Goal: Transaction & Acquisition: Purchase product/service

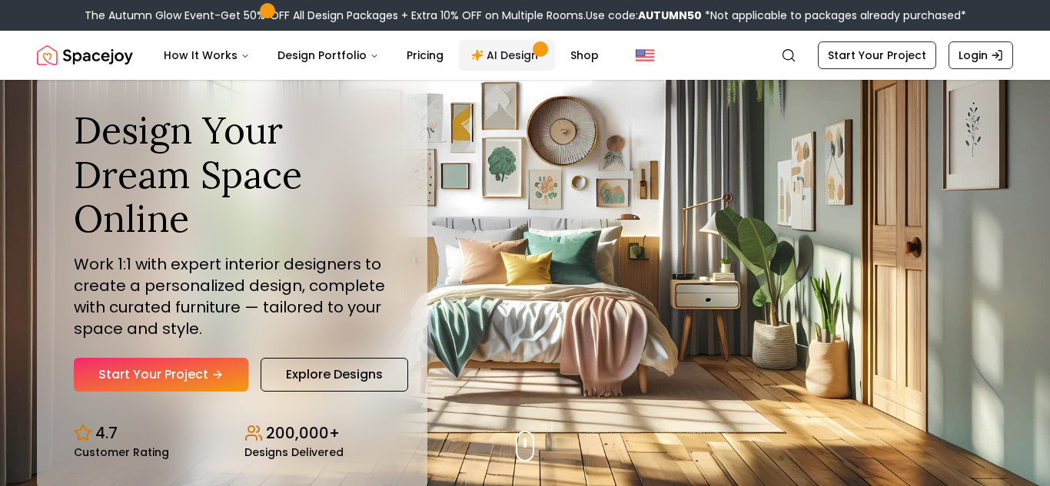
click at [496, 54] on link "AI Design" at bounding box center [507, 55] width 96 height 31
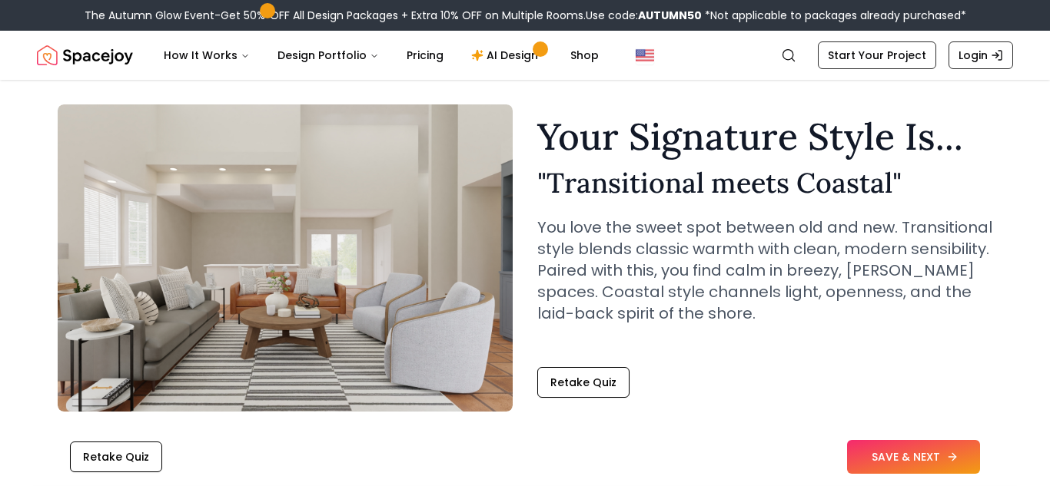
click at [927, 458] on button "SAVE & NEXT" at bounding box center [913, 457] width 133 height 34
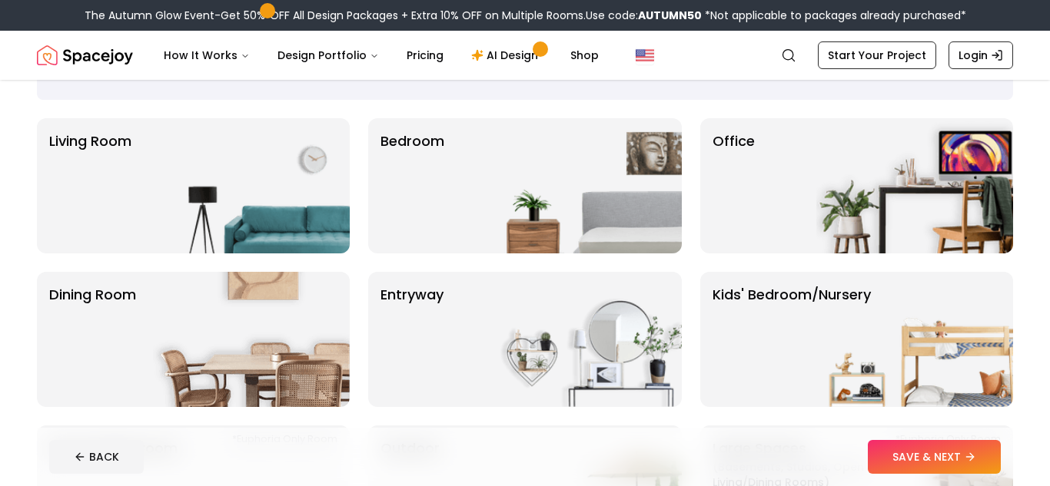
scroll to position [124, 0]
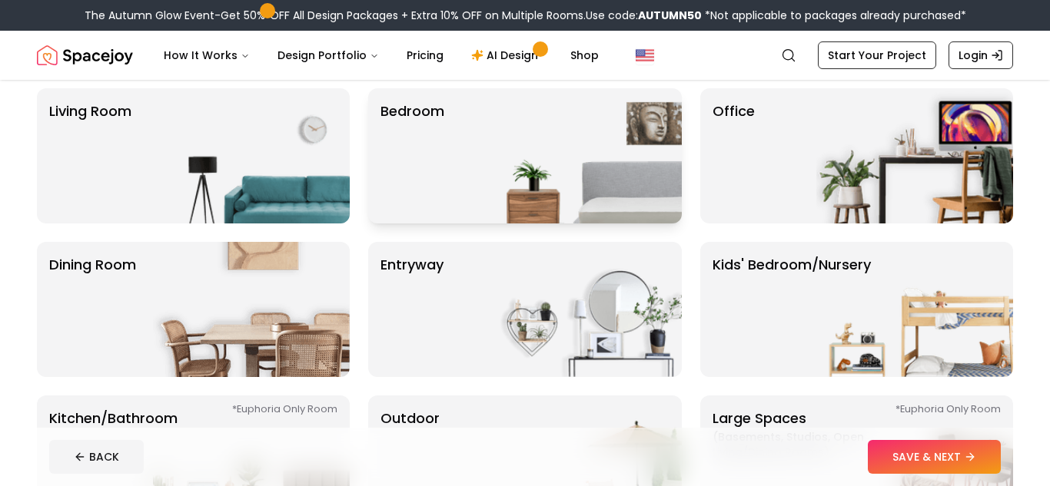
click at [418, 160] on p "Bedroom" at bounding box center [412, 156] width 64 height 111
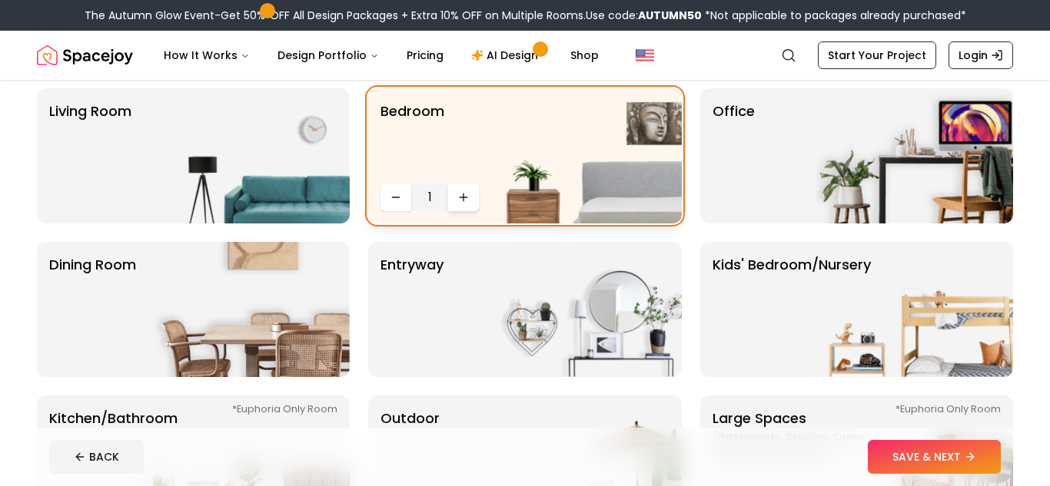
click at [461, 198] on icon "Increase quantity" at bounding box center [463, 197] width 12 height 12
click at [283, 171] on img at bounding box center [251, 155] width 197 height 135
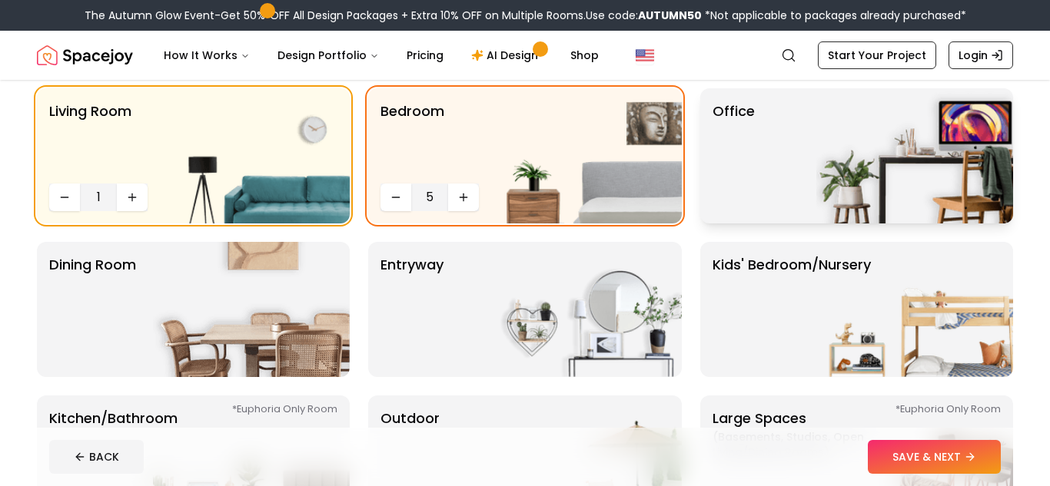
click at [859, 131] on img at bounding box center [914, 155] width 197 height 135
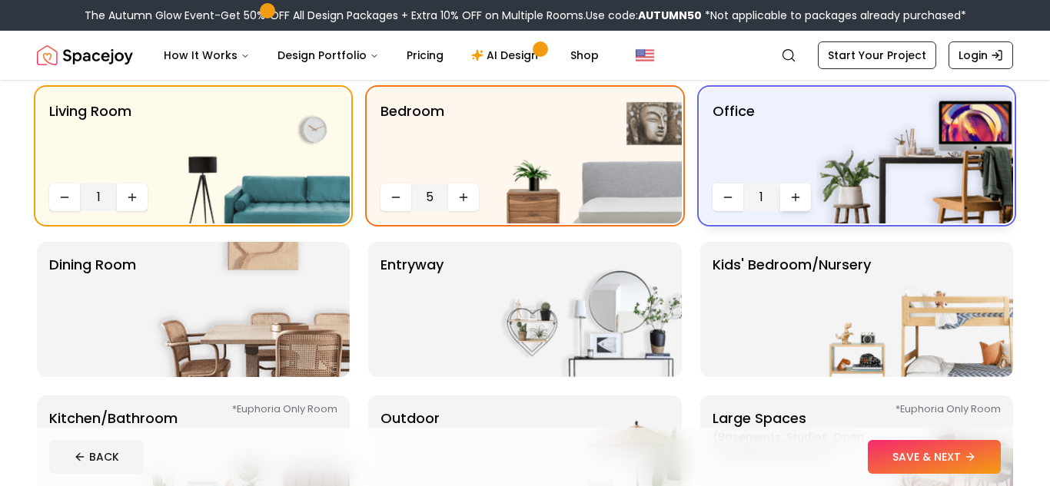
click at [801, 201] on button "Increase quantity" at bounding box center [795, 198] width 31 height 28
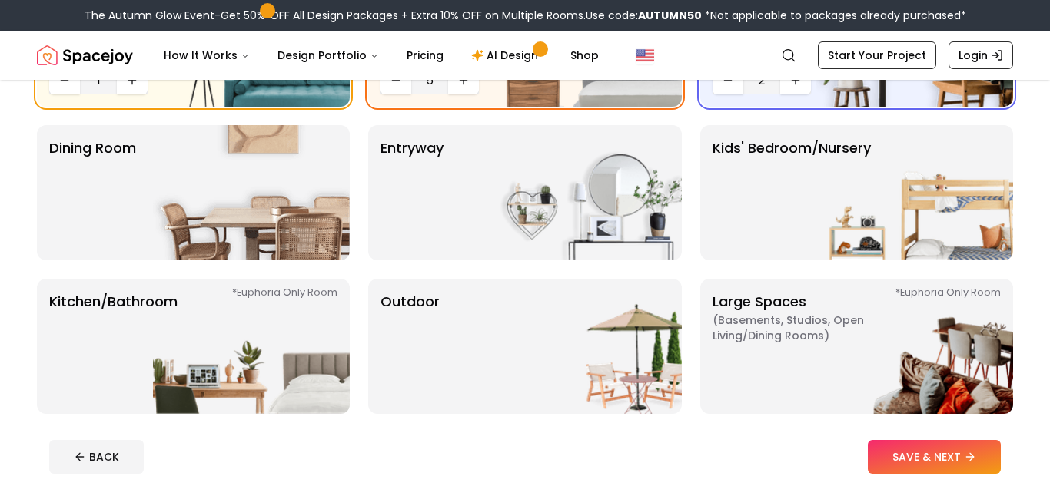
scroll to position [245, 0]
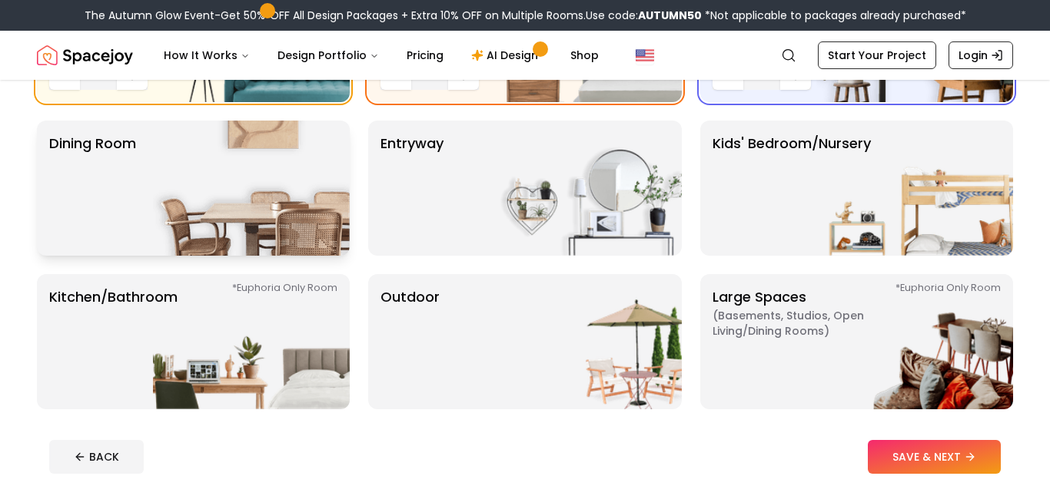
click at [279, 196] on img at bounding box center [251, 188] width 197 height 135
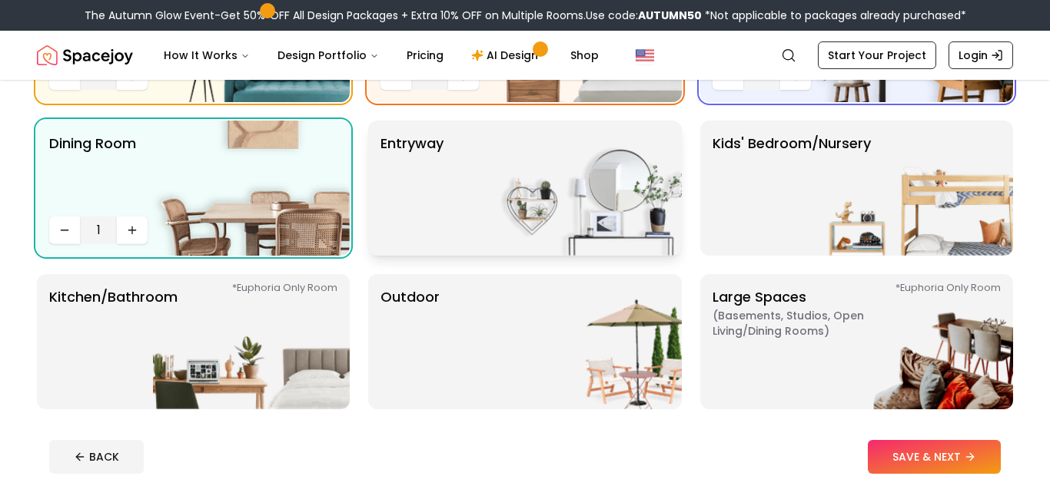
click at [491, 217] on img at bounding box center [583, 188] width 197 height 135
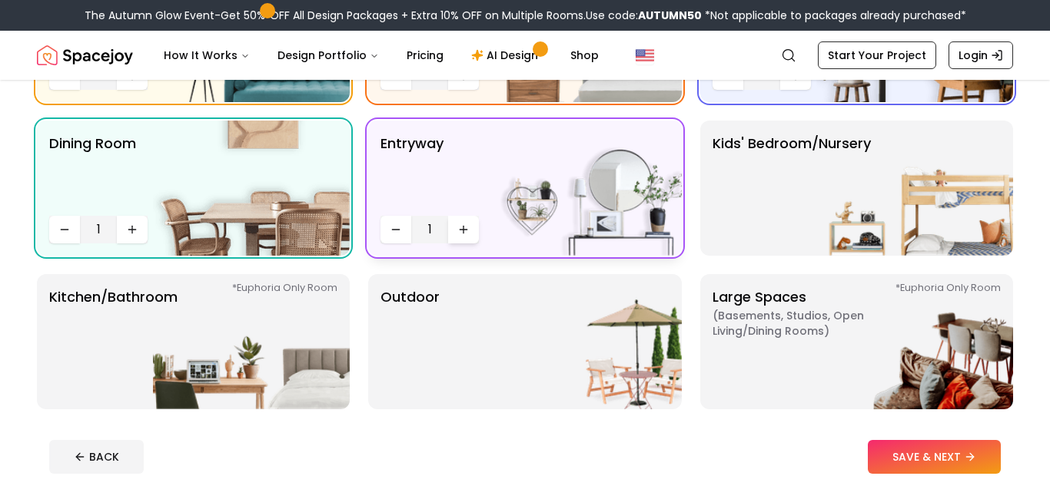
click at [463, 224] on icon "Increase quantity" at bounding box center [463, 230] width 12 height 12
click at [805, 221] on p "Kids' Bedroom/Nursery" at bounding box center [791, 188] width 158 height 111
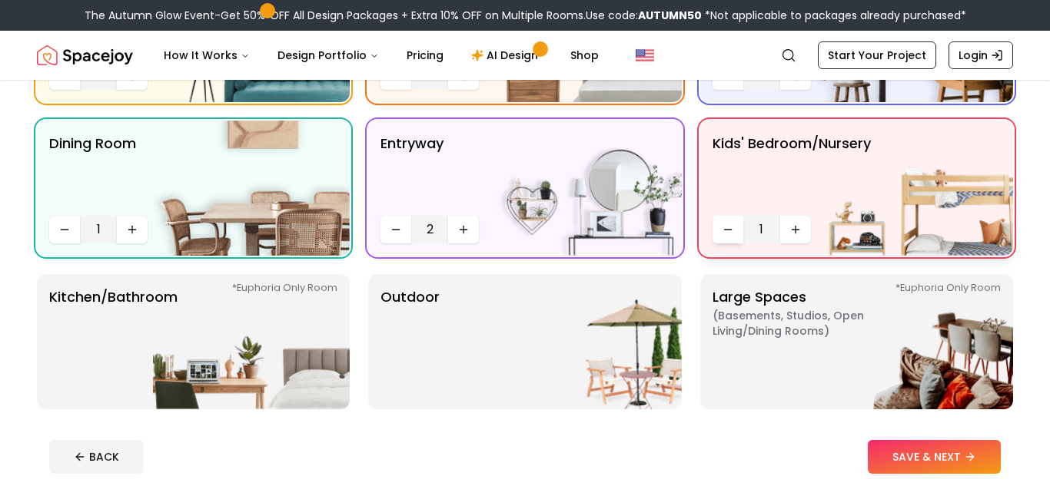
click at [731, 228] on icon "Decrease quantity" at bounding box center [728, 230] width 12 height 12
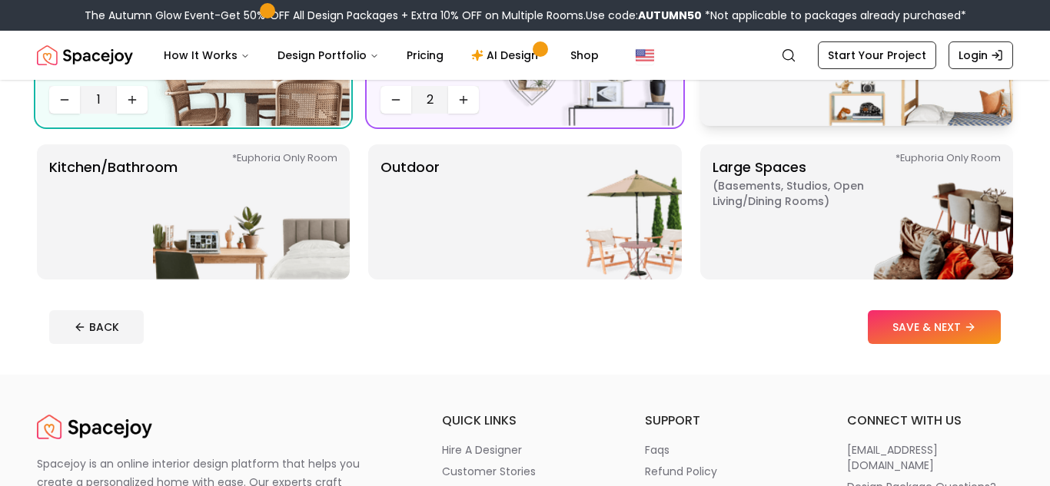
scroll to position [376, 0]
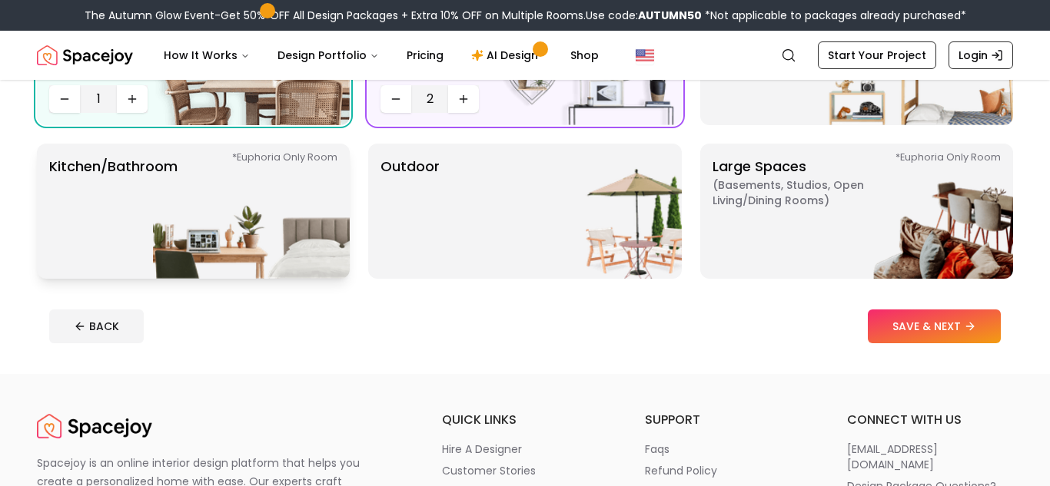
click at [311, 232] on img at bounding box center [251, 211] width 197 height 135
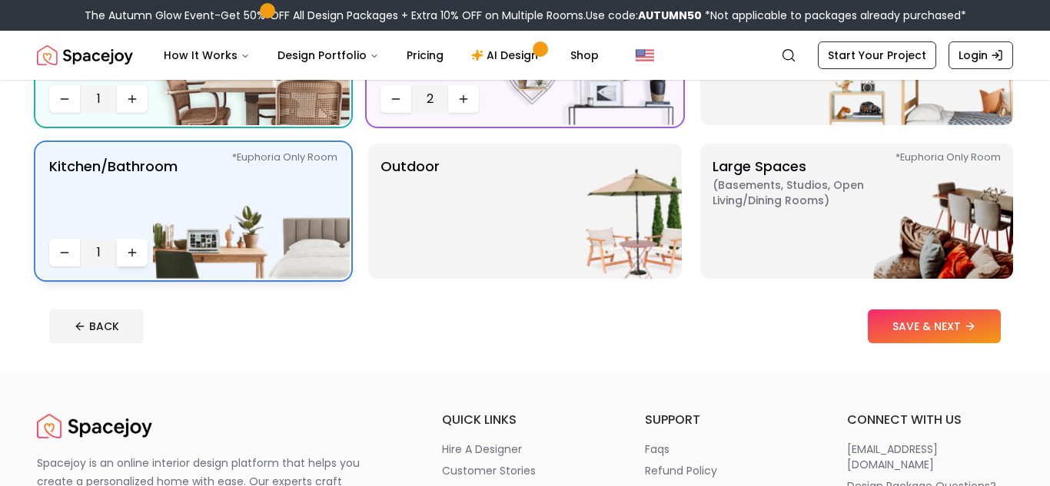
click at [128, 254] on icon "Increase quantity" at bounding box center [132, 253] width 12 height 12
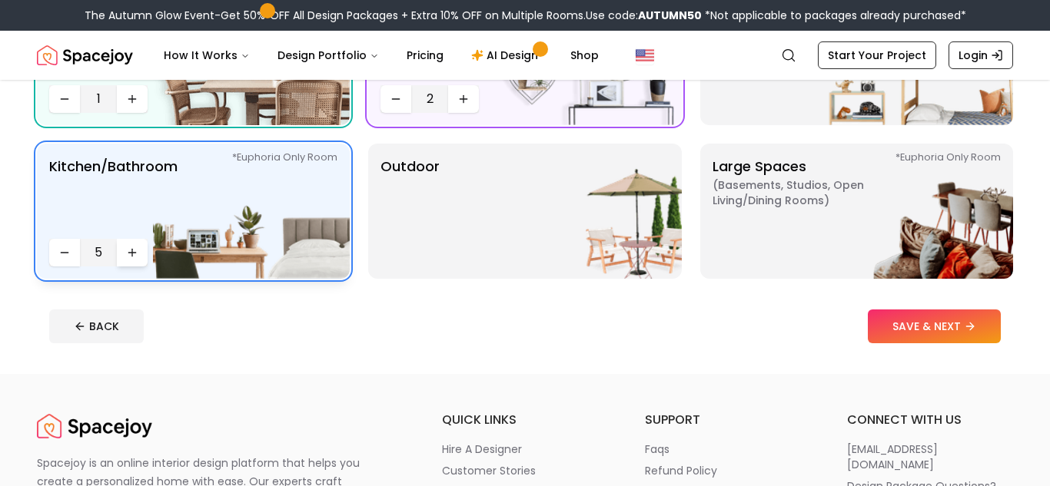
click at [128, 254] on icon "Increase quantity" at bounding box center [132, 253] width 12 height 12
click at [68, 253] on icon "Decrease quantity" at bounding box center [64, 253] width 7 height 0
click at [68, 254] on icon "Decrease quantity" at bounding box center [64, 253] width 12 height 12
click at [134, 250] on icon "Increase quantity" at bounding box center [132, 253] width 12 height 12
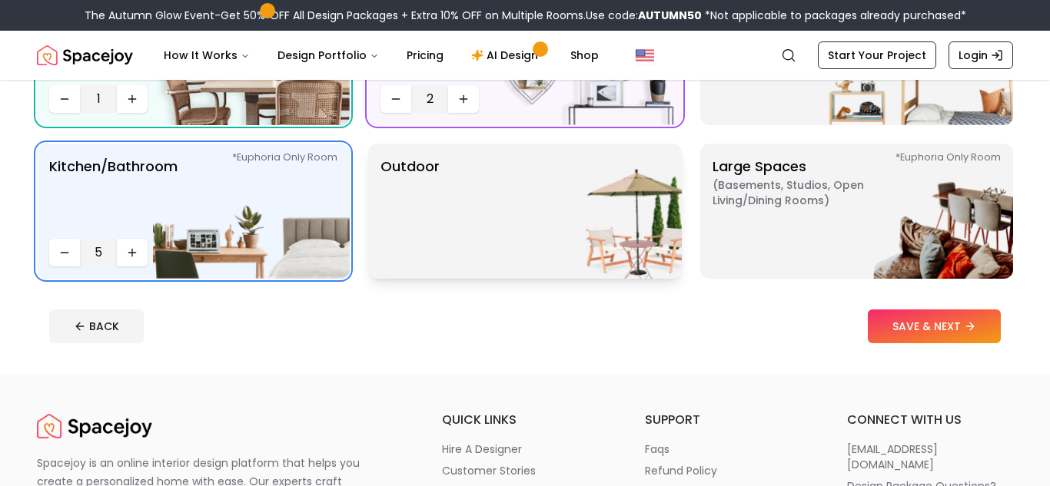
click at [483, 227] on div "Outdoor" at bounding box center [524, 211] width 313 height 135
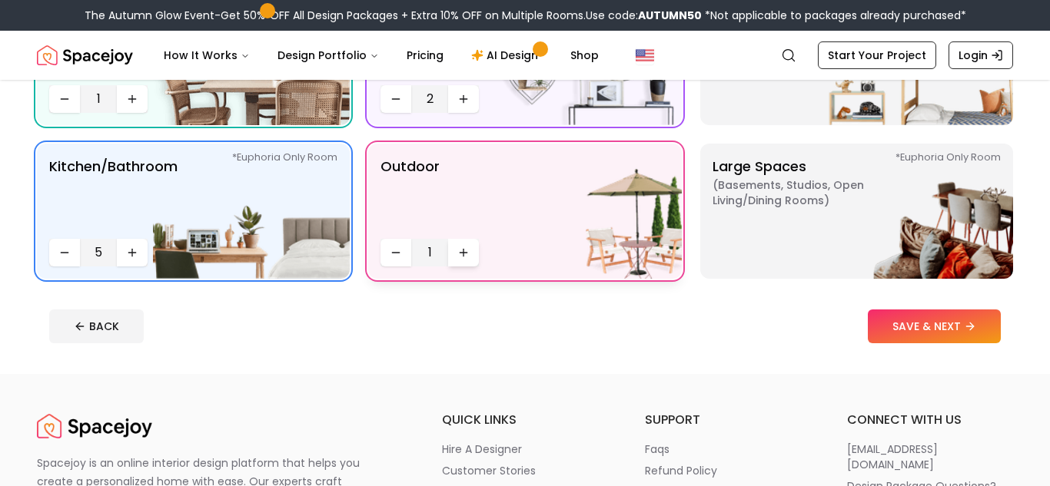
click at [470, 255] on button "Increase quantity" at bounding box center [463, 253] width 31 height 28
click at [927, 220] on img at bounding box center [914, 211] width 197 height 135
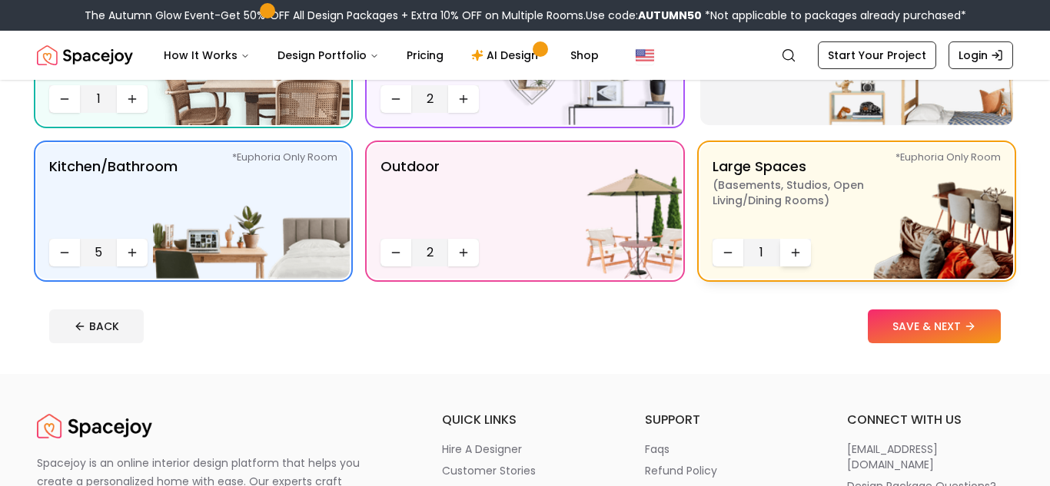
click at [782, 260] on button "Increase quantity" at bounding box center [795, 253] width 31 height 28
click at [784, 260] on button "Increase quantity" at bounding box center [795, 253] width 31 height 28
click at [785, 260] on button "Increase quantity" at bounding box center [795, 253] width 31 height 28
click at [907, 325] on button "SAVE & NEXT" at bounding box center [934, 327] width 133 height 34
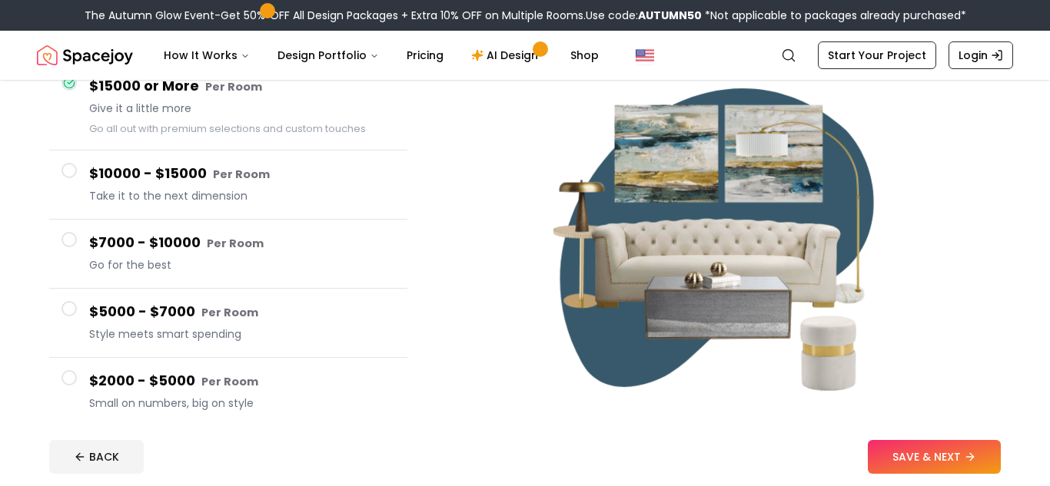
scroll to position [161, 0]
click at [907, 446] on button "SAVE & NEXT" at bounding box center [934, 457] width 133 height 34
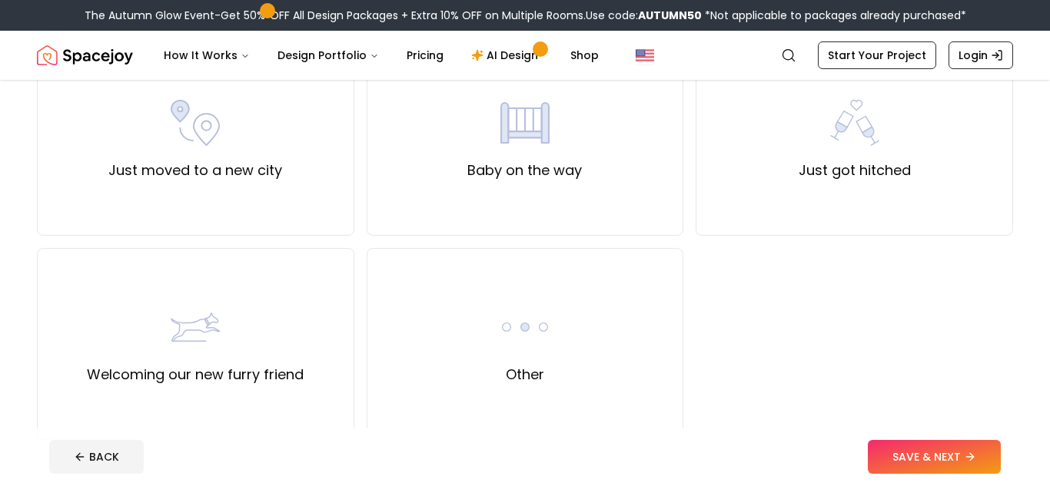
scroll to position [573, 0]
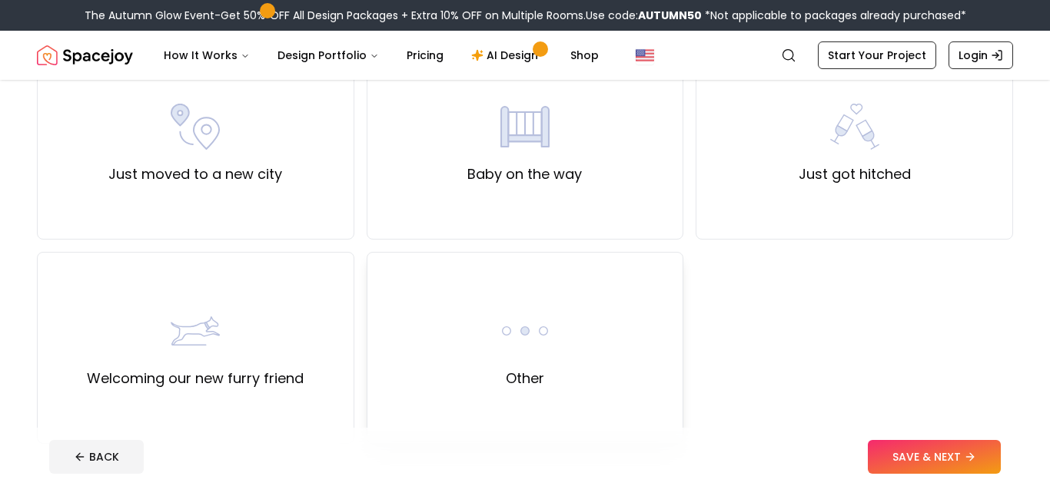
click at [462, 331] on div "Other" at bounding box center [525, 348] width 317 height 192
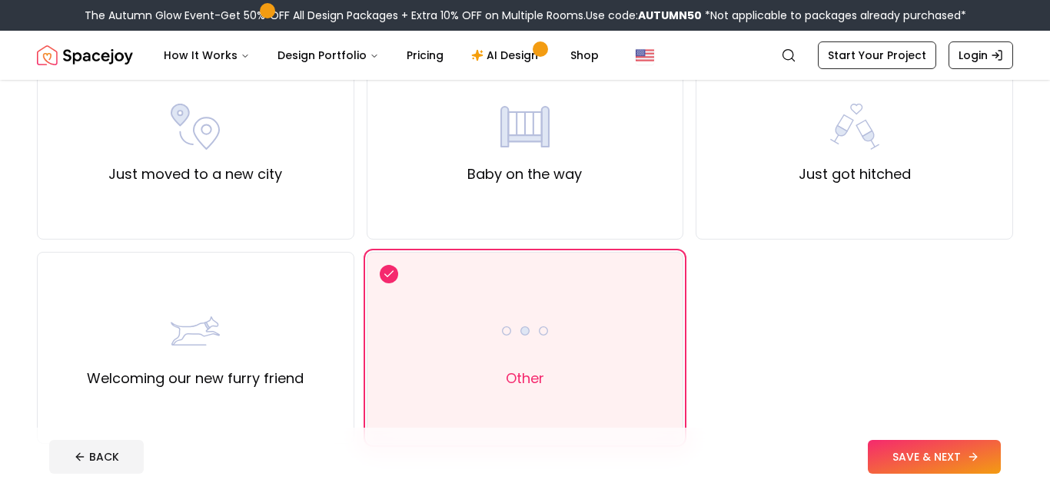
click at [927, 449] on button "SAVE & NEXT" at bounding box center [934, 457] width 133 height 34
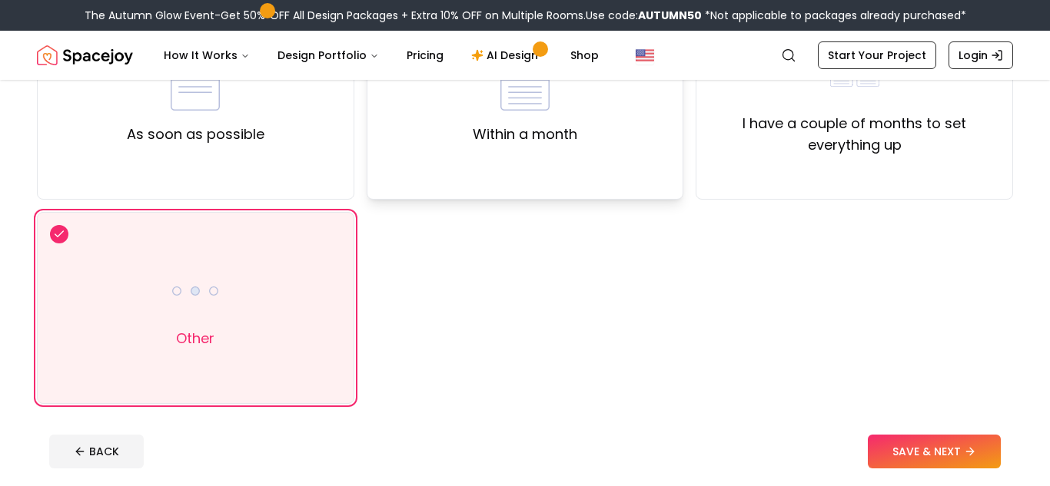
scroll to position [197, 0]
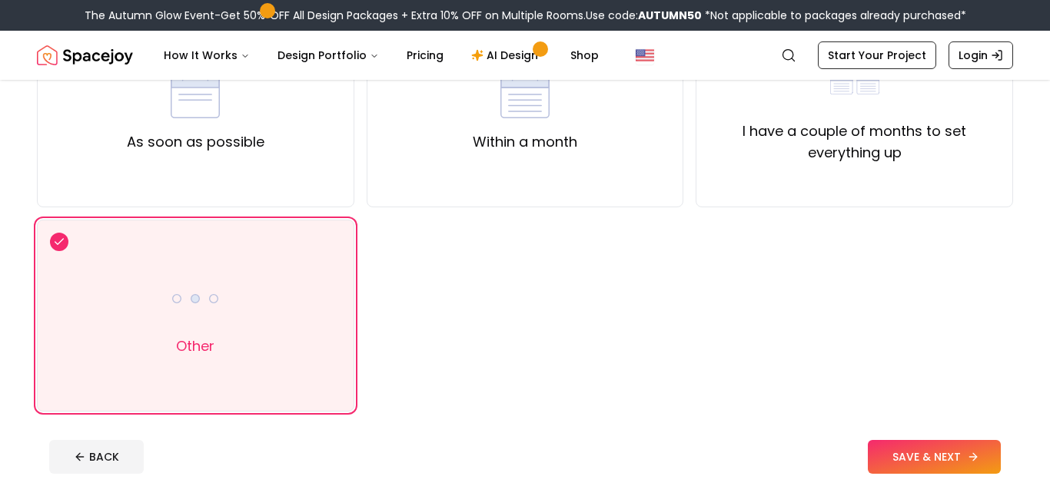
click at [939, 446] on button "SAVE & NEXT" at bounding box center [934, 457] width 133 height 34
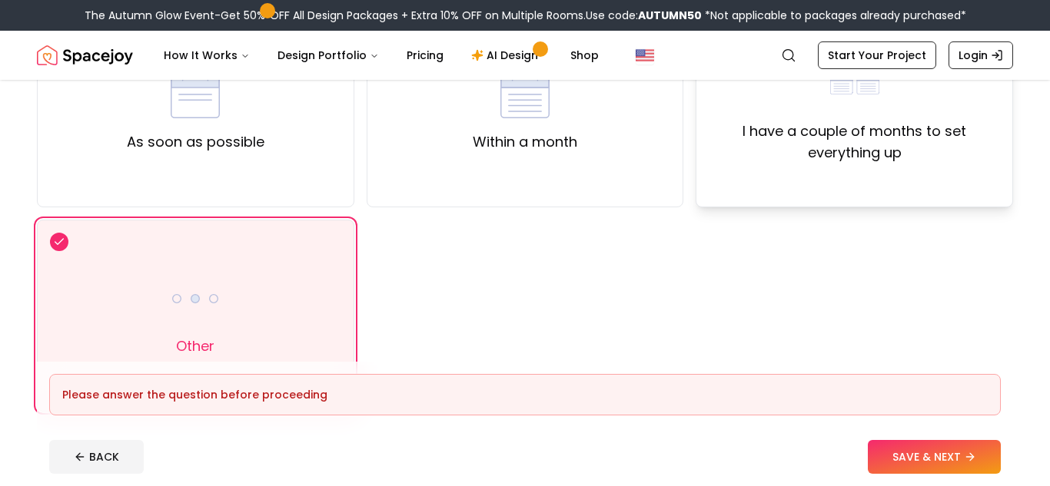
click at [881, 177] on div "I have a couple of months to set everything up" at bounding box center [853, 111] width 317 height 192
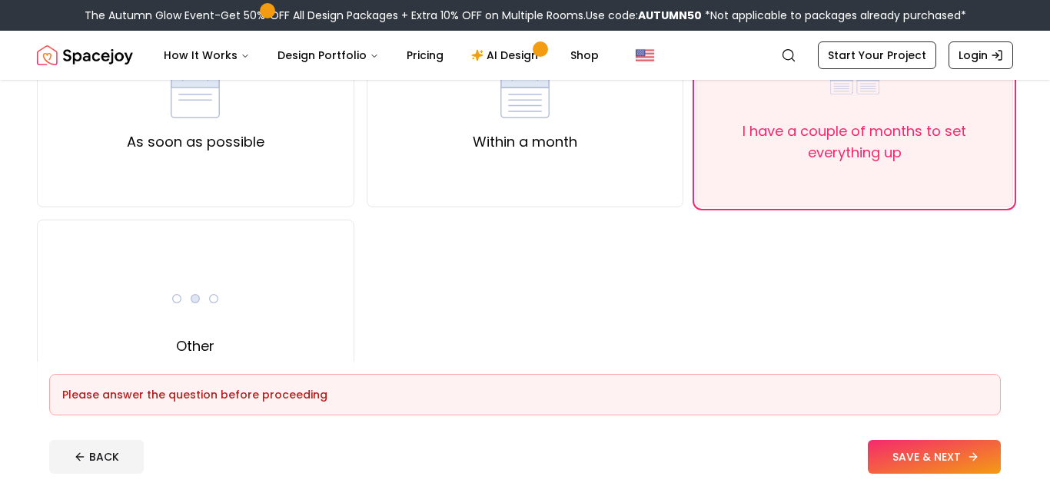
click at [933, 448] on button "SAVE & NEXT" at bounding box center [934, 457] width 133 height 34
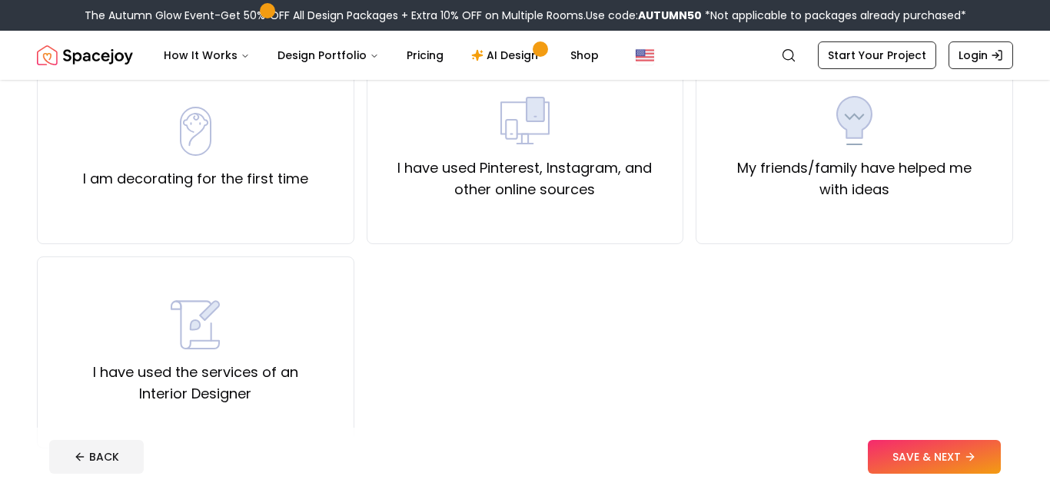
scroll to position [161, 0]
click at [559, 200] on div "I have used Pinterest, Instagram, and other online sources" at bounding box center [525, 147] width 317 height 192
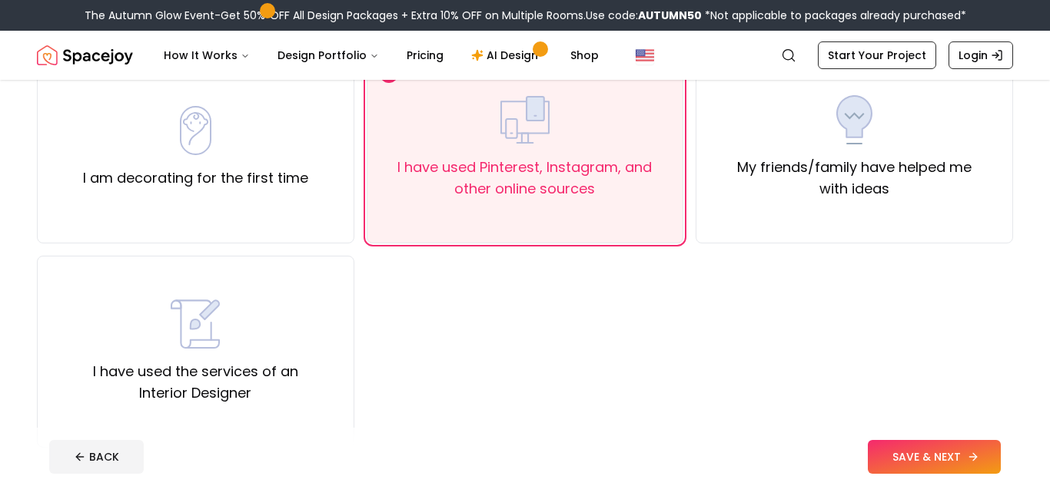
click at [967, 453] on icon at bounding box center [973, 457] width 12 height 12
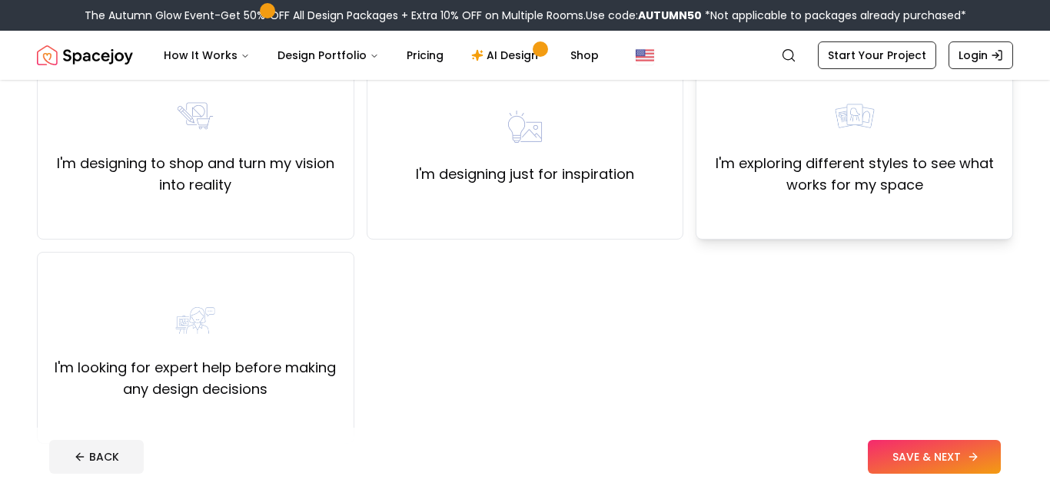
scroll to position [164, 0]
click at [297, 343] on div "I'm looking for expert help before making any design decisions" at bounding box center [195, 349] width 291 height 105
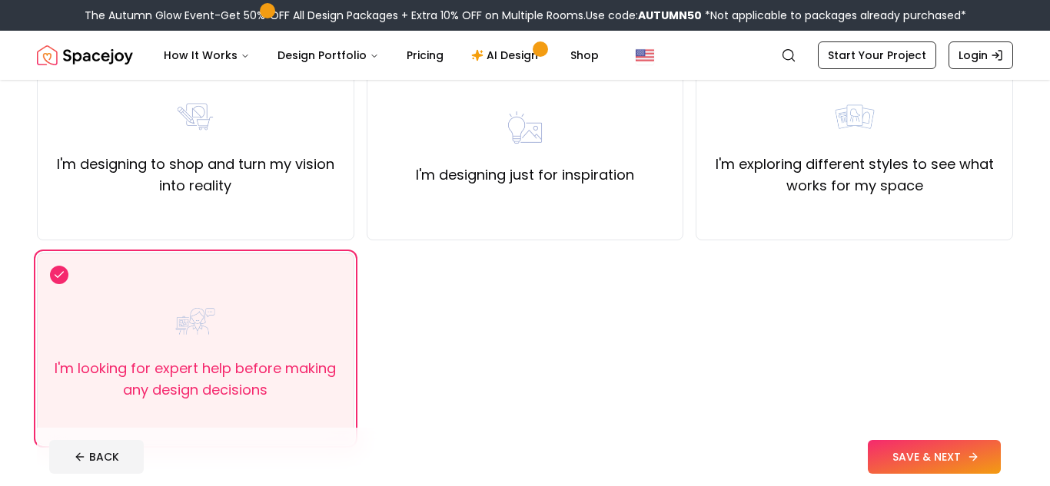
click at [947, 464] on button "SAVE & NEXT" at bounding box center [934, 457] width 133 height 34
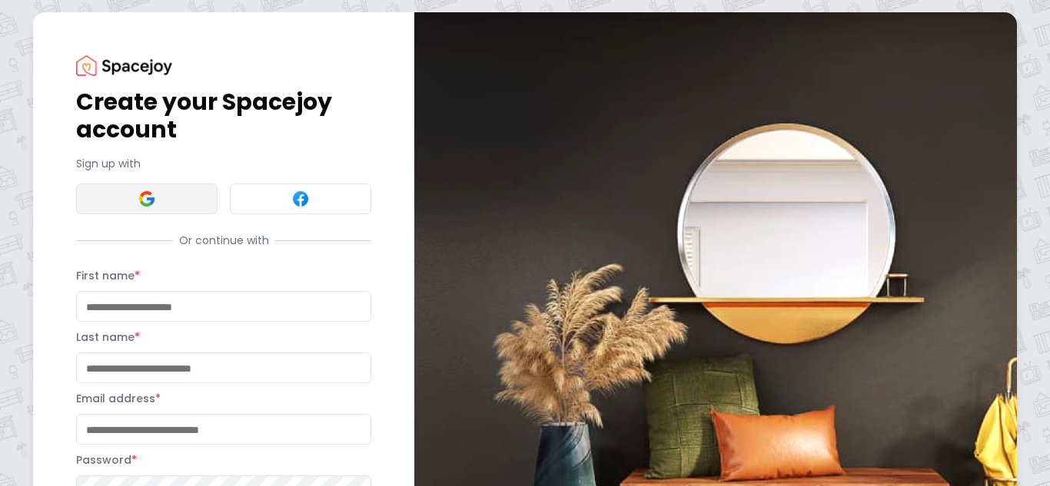
click at [166, 203] on button at bounding box center [146, 199] width 141 height 31
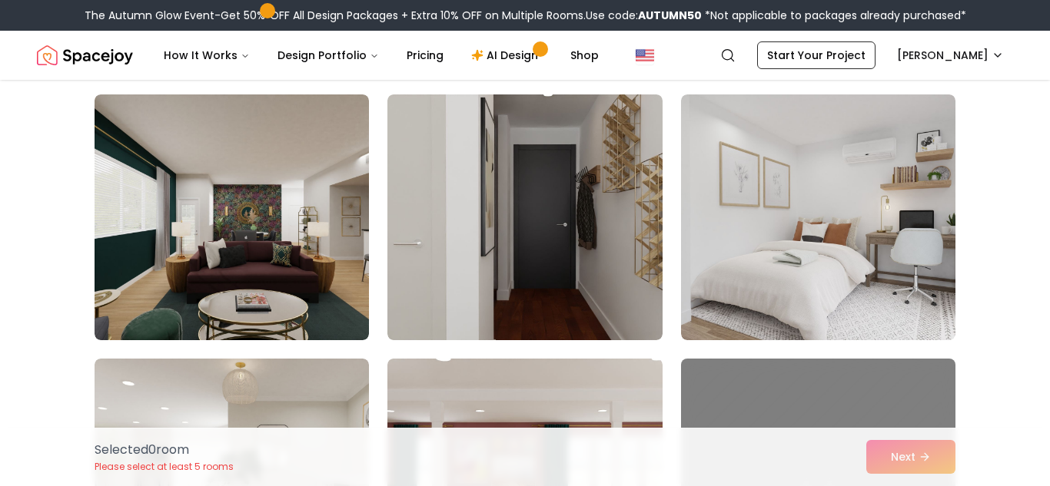
scroll to position [644, 0]
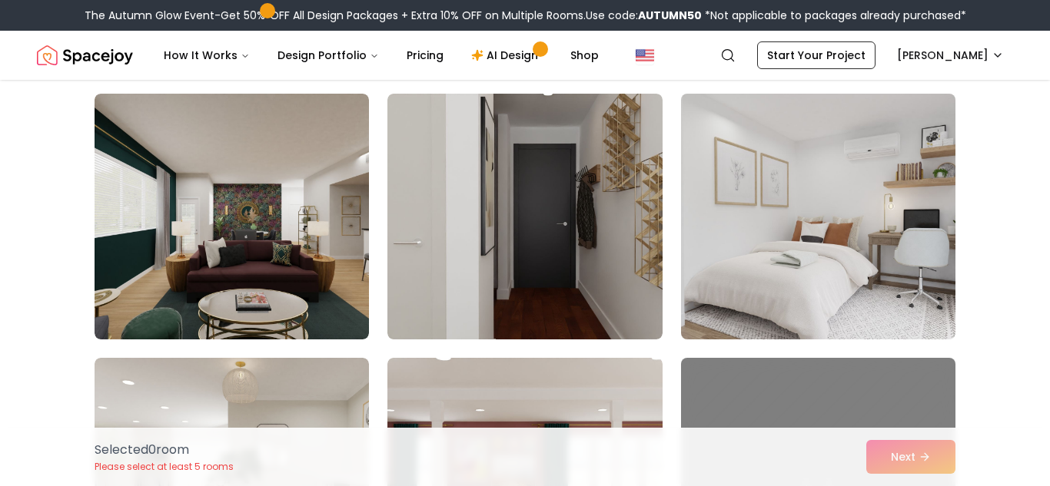
click at [761, 267] on img at bounding box center [818, 217] width 288 height 258
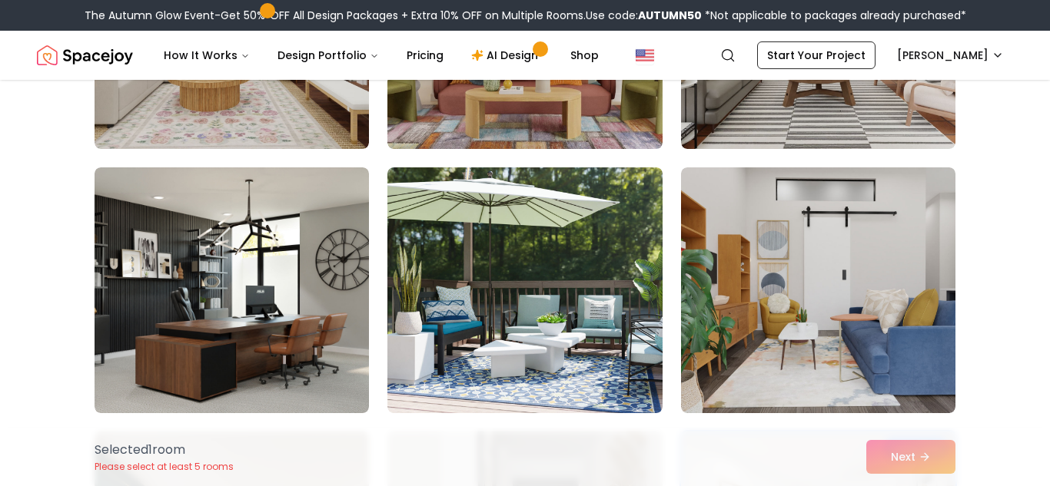
scroll to position [307, 0]
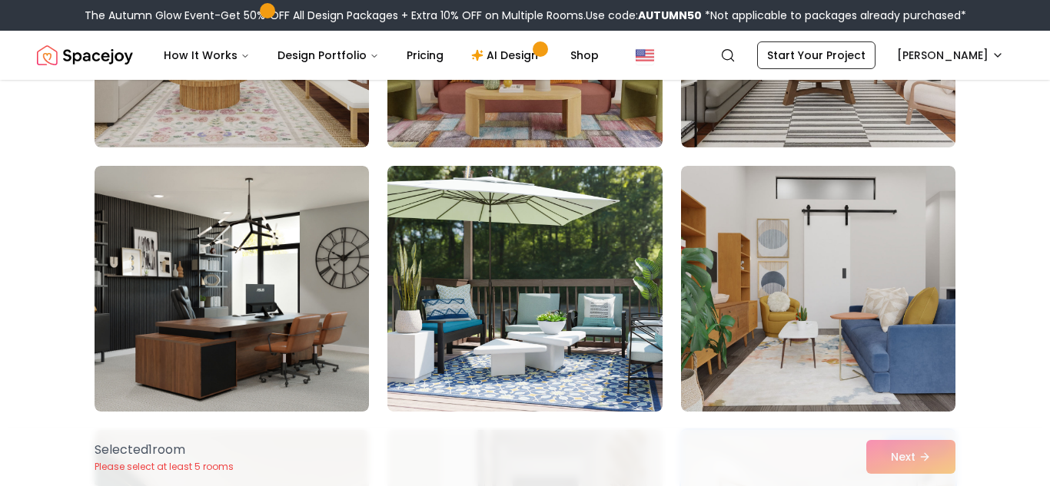
click at [626, 280] on img at bounding box center [524, 289] width 274 height 246
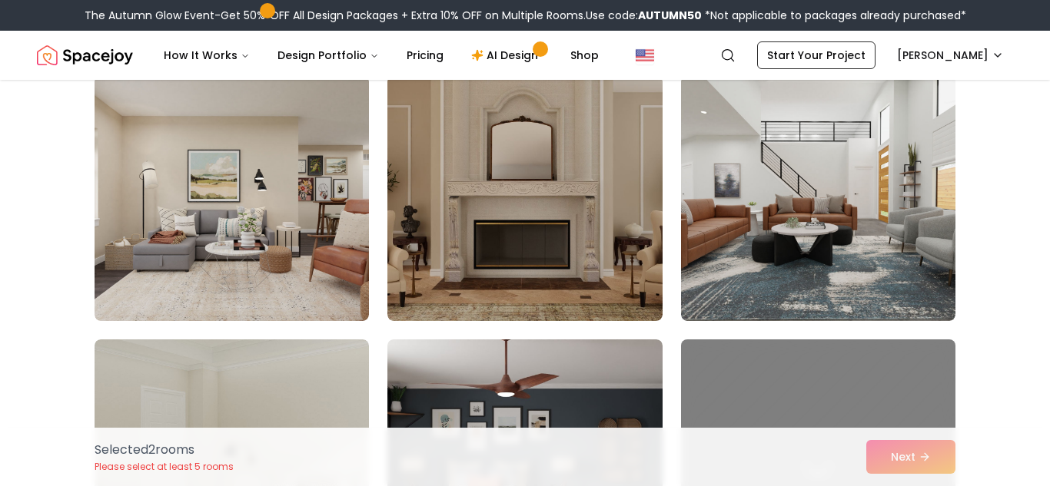
scroll to position [1464, 0]
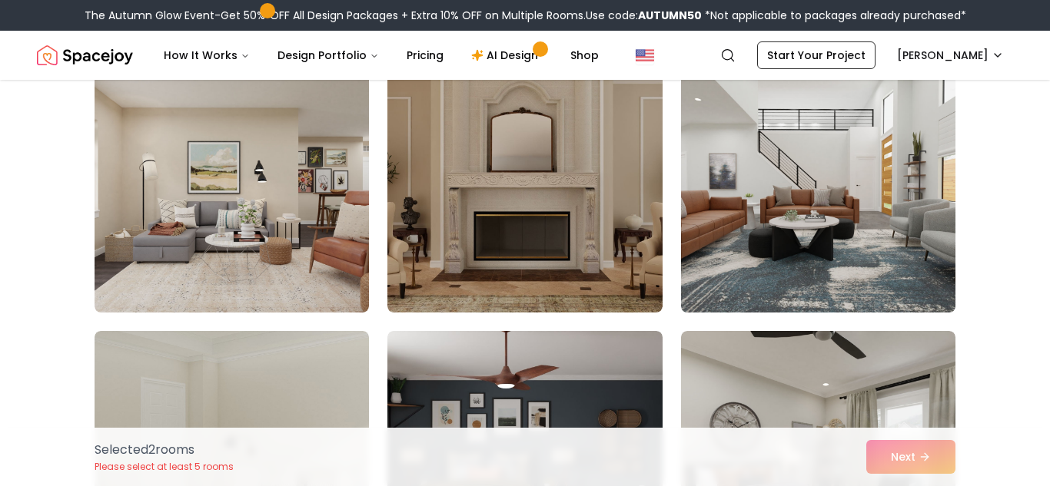
click at [793, 275] on img at bounding box center [818, 190] width 288 height 258
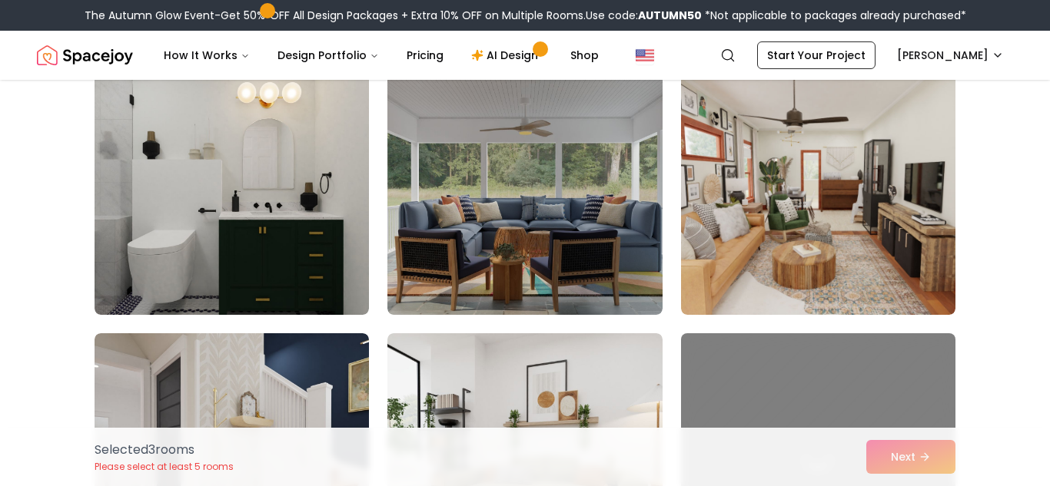
scroll to position [3313, 0]
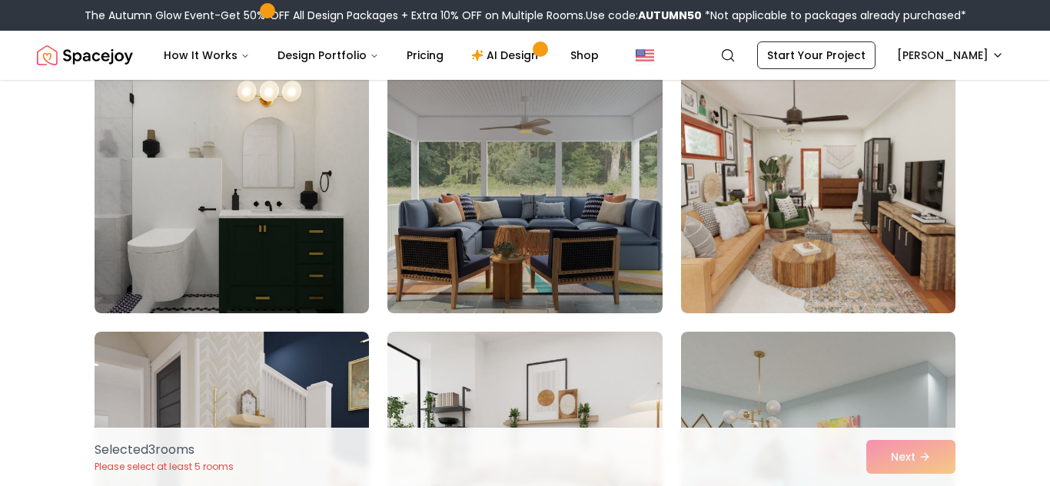
click at [648, 270] on img at bounding box center [524, 191] width 274 height 246
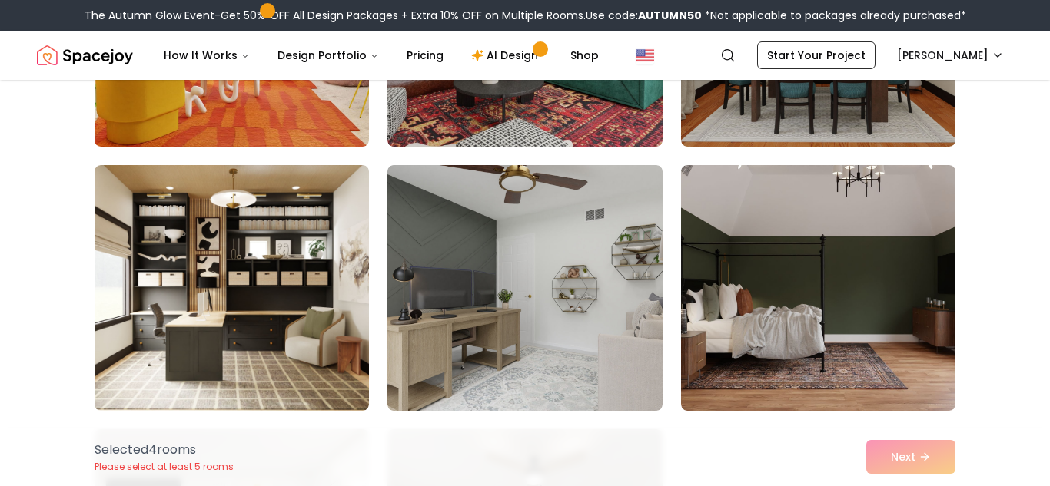
scroll to position [4009, 0]
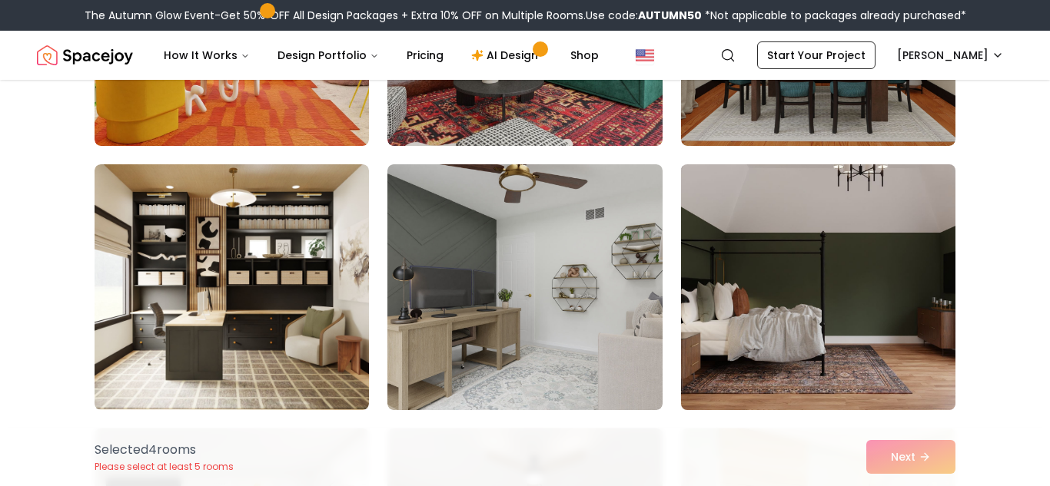
click at [741, 299] on img at bounding box center [818, 287] width 288 height 258
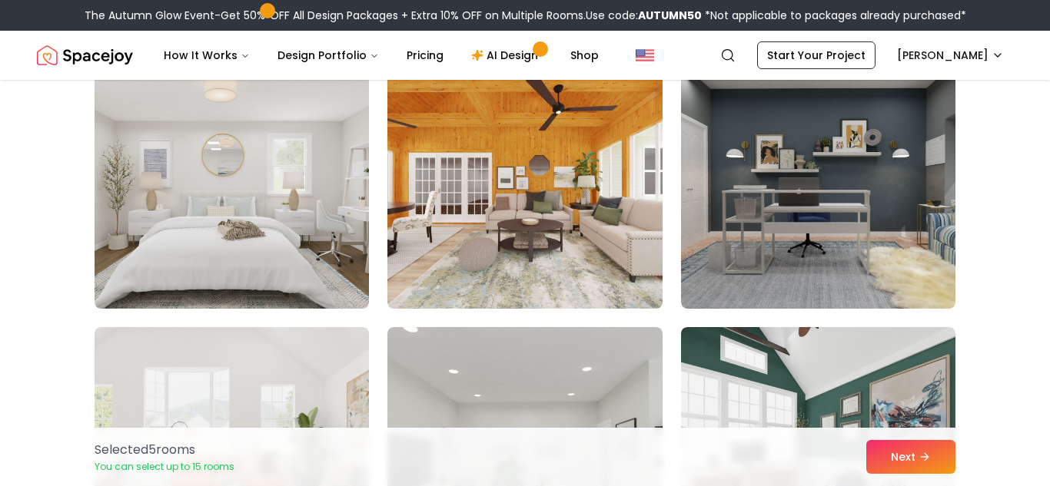
scroll to position [5698, 0]
click at [564, 270] on img at bounding box center [524, 185] width 274 height 246
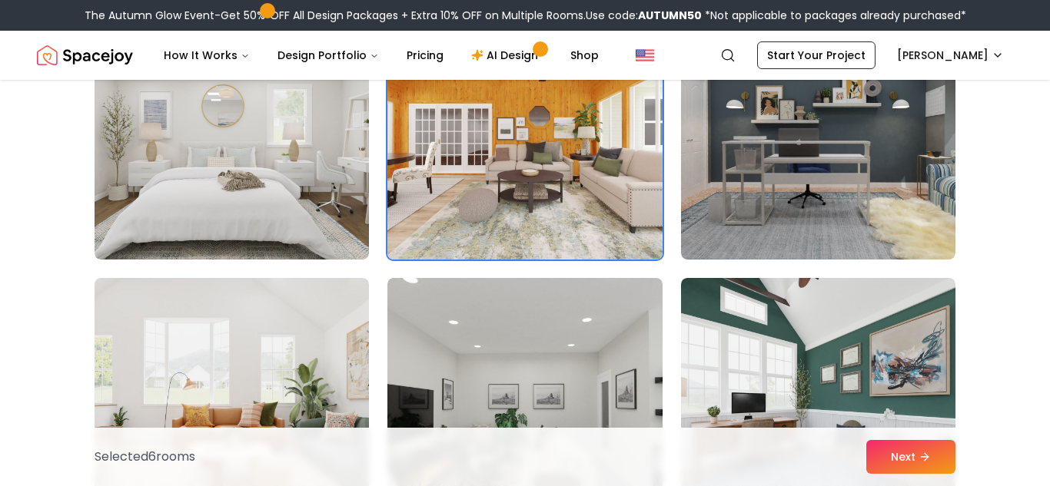
scroll to position [5743, 0]
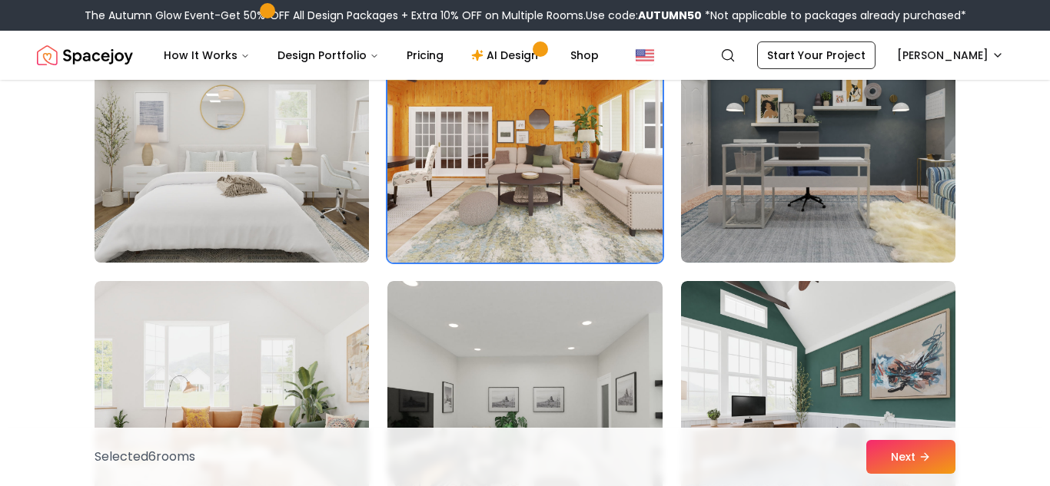
click at [349, 210] on img at bounding box center [232, 140] width 288 height 258
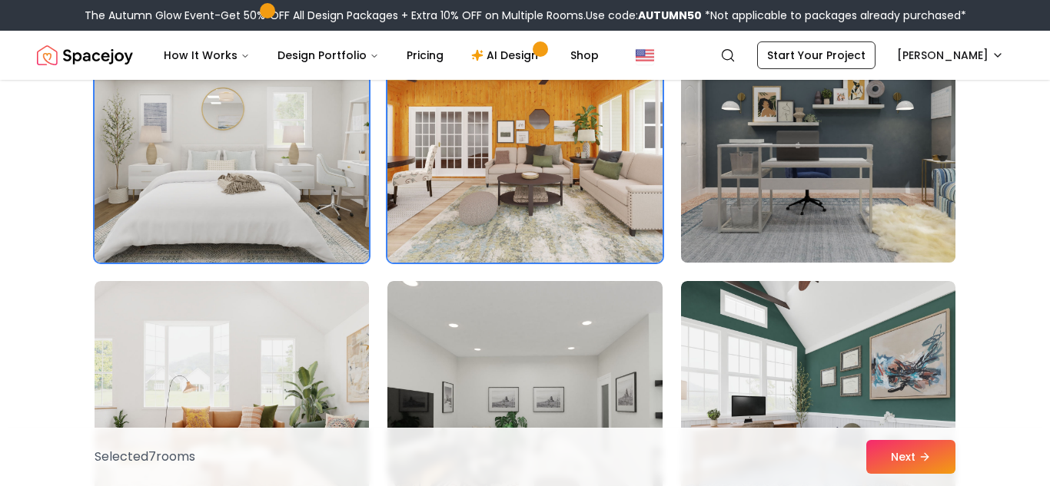
click at [775, 182] on img at bounding box center [818, 140] width 288 height 258
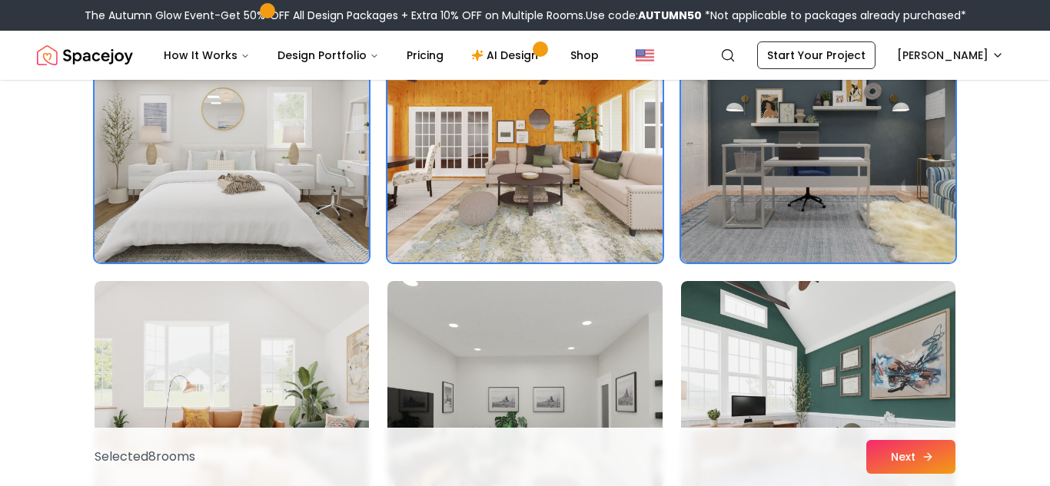
click at [921, 456] on icon at bounding box center [927, 457] width 12 height 12
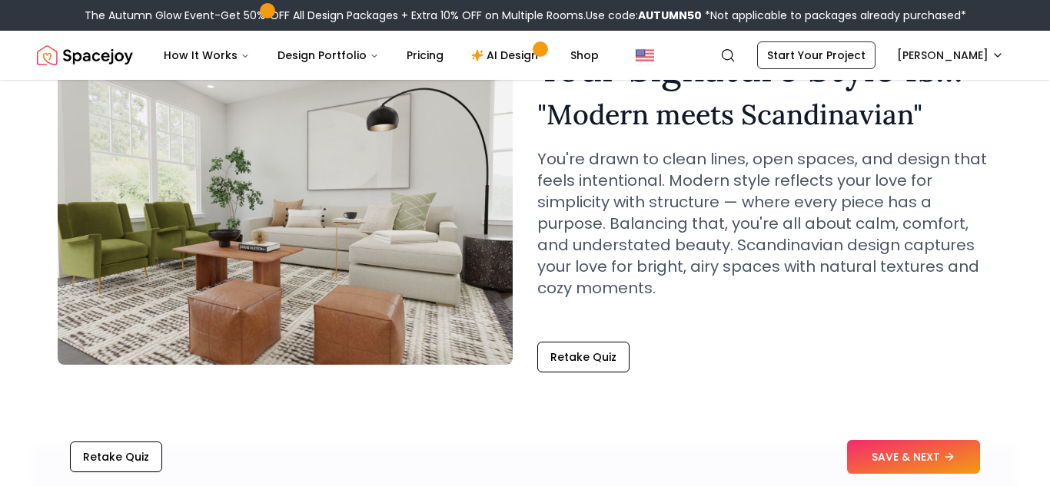
scroll to position [89, 0]
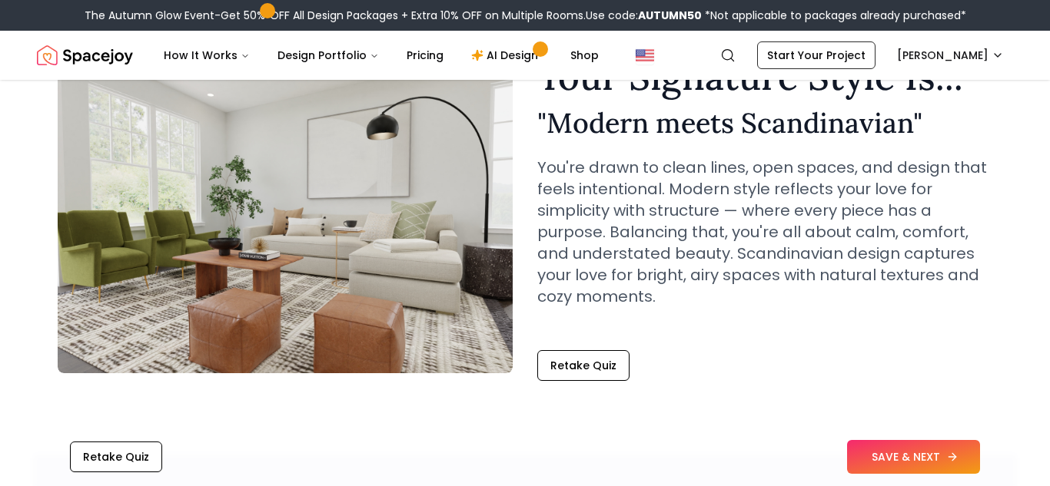
click at [918, 456] on button "SAVE & NEXT" at bounding box center [913, 457] width 133 height 34
